Goal: Share content

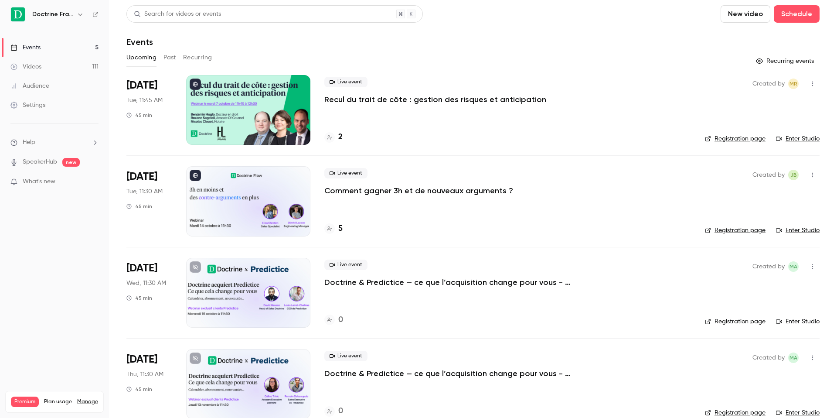
click at [343, 225] on div "5" at bounding box center [507, 229] width 367 height 12
click at [339, 229] on h4 "5" at bounding box center [340, 229] width 4 height 12
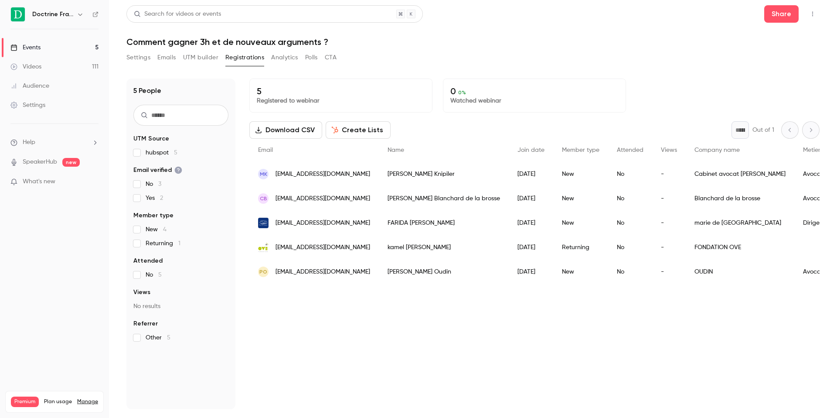
click at [57, 44] on link "Events 5" at bounding box center [54, 47] width 109 height 19
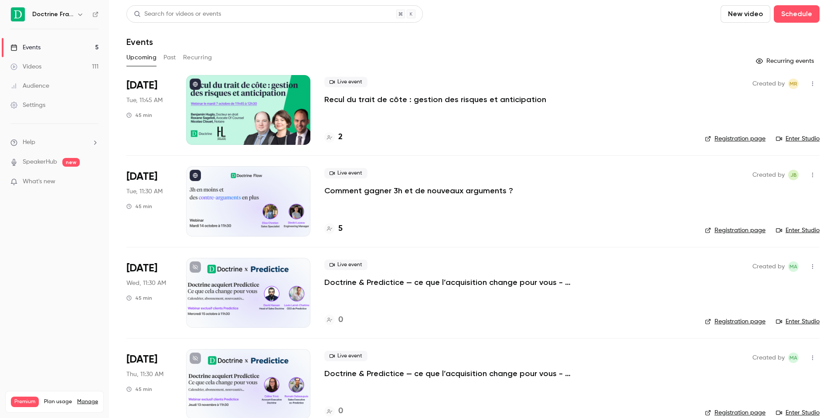
click at [352, 188] on p "Comment gagner 3h et de nouveaux arguments ?" at bounding box center [418, 190] width 189 height 10
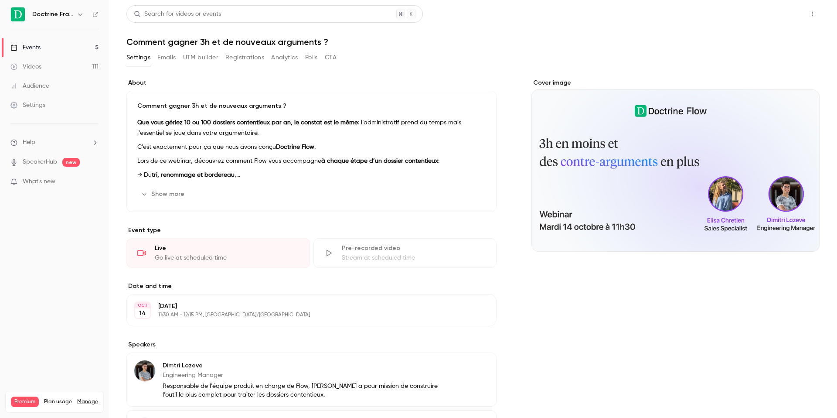
click at [786, 14] on button "Share" at bounding box center [782, 13] width 34 height 17
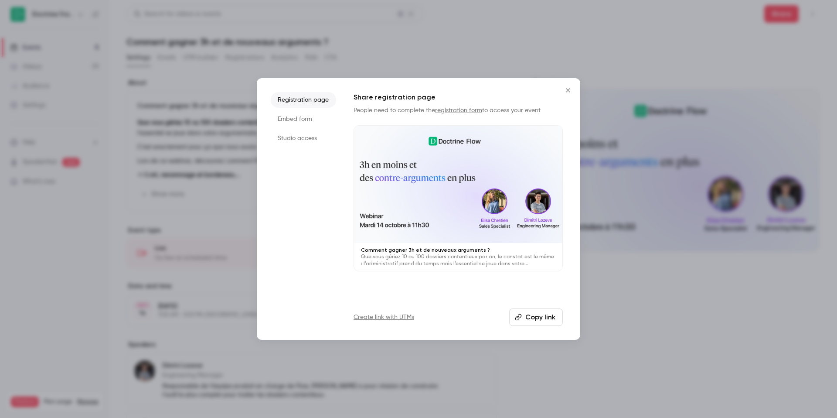
click at [551, 314] on button "Copy link" at bounding box center [536, 316] width 54 height 17
